Goal: Information Seeking & Learning: Learn about a topic

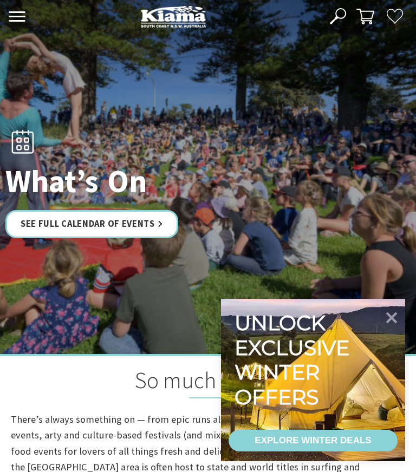
click at [396, 325] on icon at bounding box center [391, 317] width 23 height 23
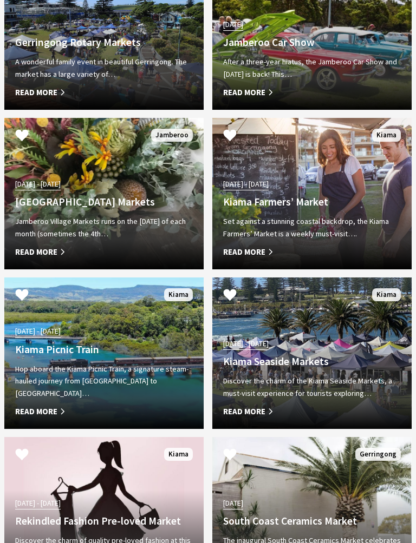
scroll to position [2093, 0]
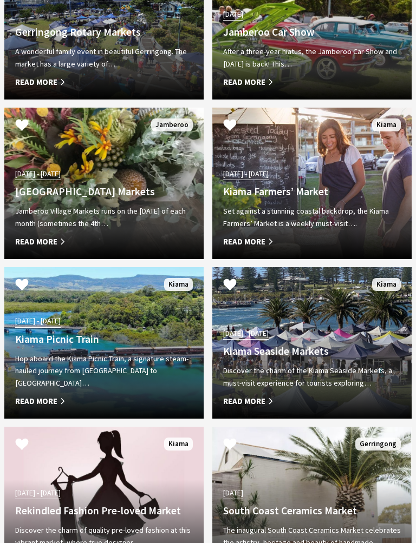
click at [52, 399] on span "Read More" at bounding box center [104, 401] width 178 height 13
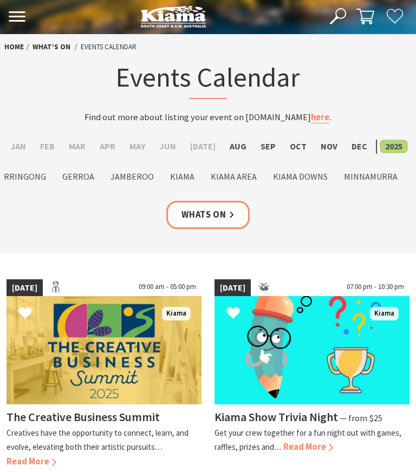
click at [143, 143] on label "May" at bounding box center [137, 147] width 27 height 14
click at [0, 0] on input "May" at bounding box center [0, 0] width 0 height 0
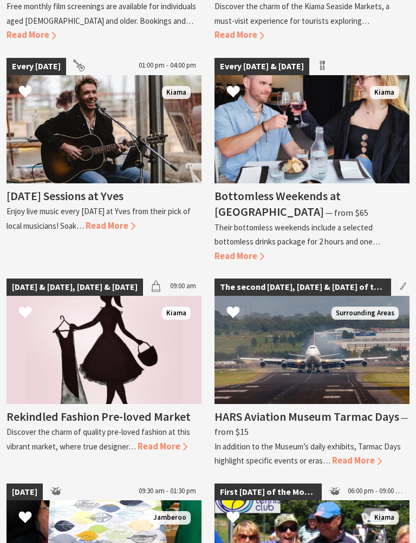
scroll to position [749, 0]
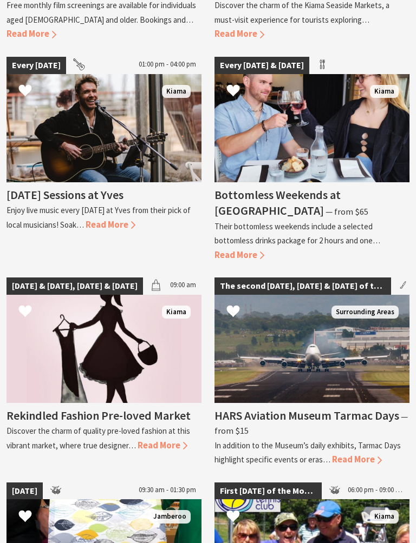
click at [378, 441] on p "In addition to the Museum’s daily exhibits, Tarmac Days highlight specific even…" at bounding box center [307, 453] width 186 height 25
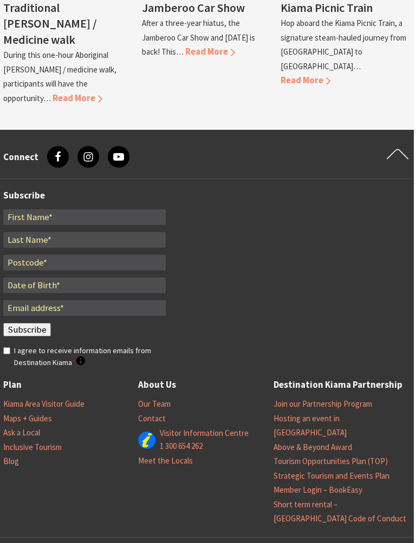
scroll to position [1525, 2]
